Goal: Use online tool/utility: Use online tool/utility

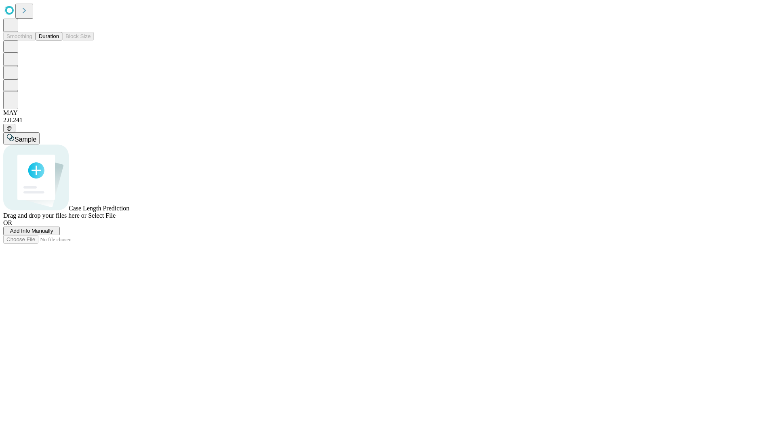
click at [59, 40] on button "Duration" at bounding box center [49, 36] width 27 height 8
click at [53, 234] on span "Add Info Manually" at bounding box center [31, 231] width 43 height 6
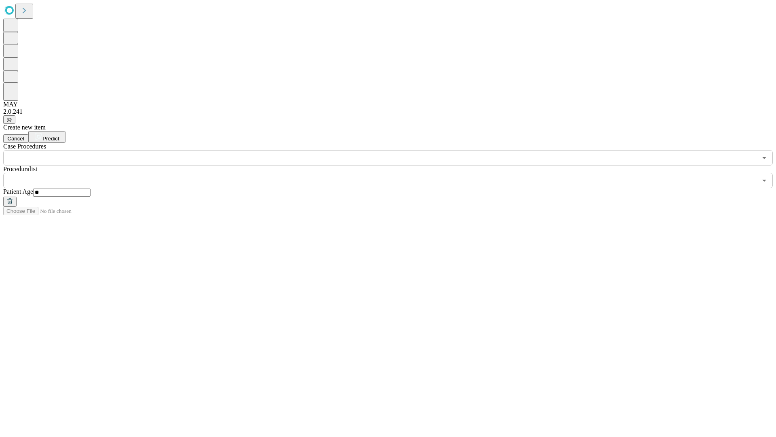
type input "**"
click at [394, 173] on input "text" at bounding box center [380, 180] width 754 height 15
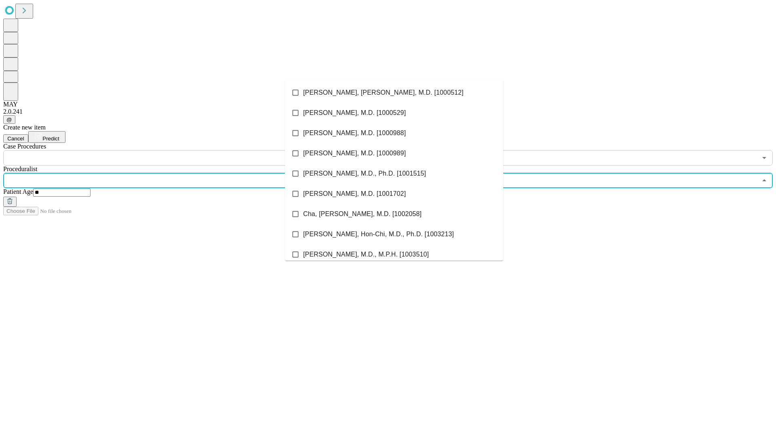
click at [394, 93] on li "[PERSON_NAME], [PERSON_NAME], M.D. [1000512]" at bounding box center [394, 92] width 218 height 20
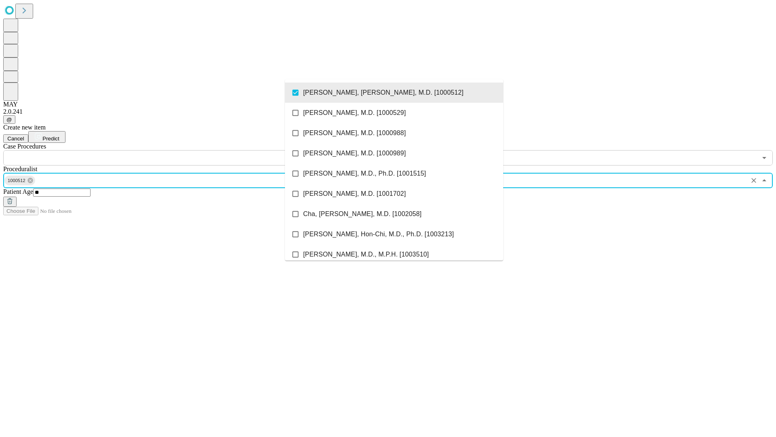
click at [170, 150] on input "text" at bounding box center [380, 157] width 754 height 15
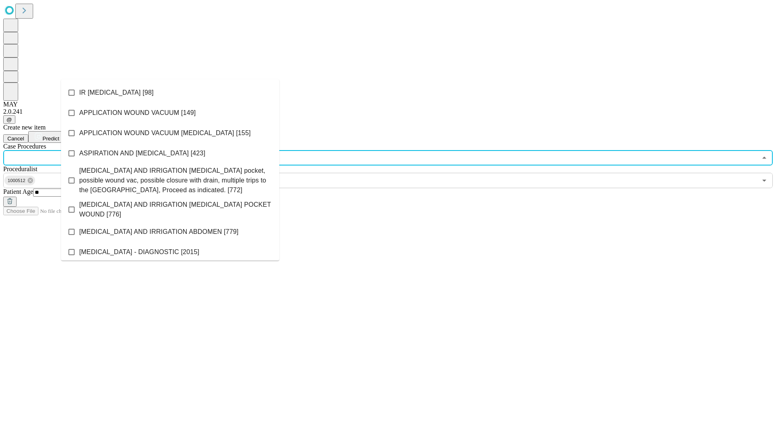
click at [170, 93] on li "IR [MEDICAL_DATA] [98]" at bounding box center [170, 92] width 218 height 20
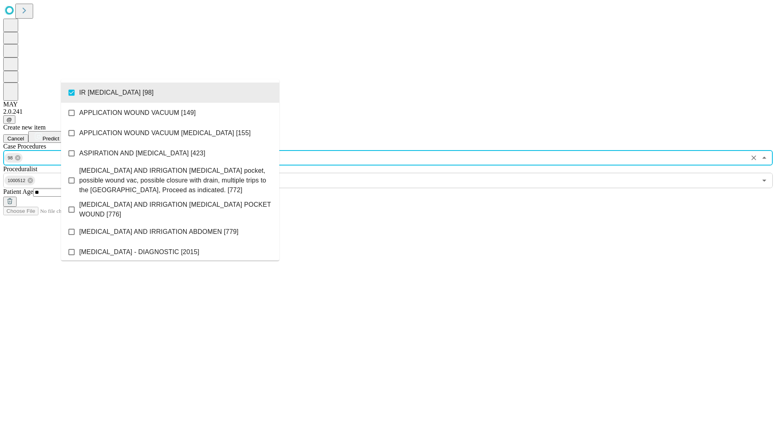
click at [59, 135] on span "Predict" at bounding box center [50, 138] width 17 height 6
